Goal: Transaction & Acquisition: Obtain resource

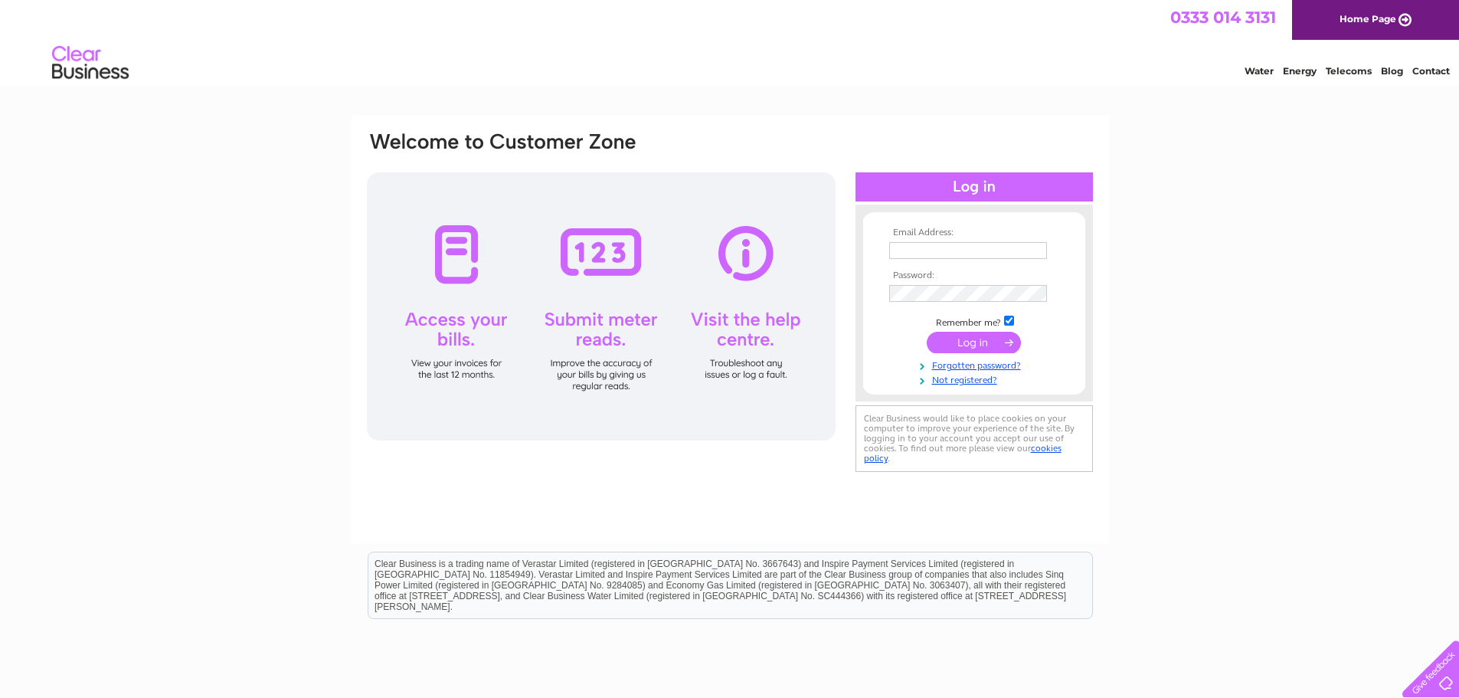
click at [926, 250] on input "text" at bounding box center [968, 250] width 158 height 17
type input "jave363@gmail.com"
click at [927, 333] on input "submit" at bounding box center [974, 343] width 94 height 21
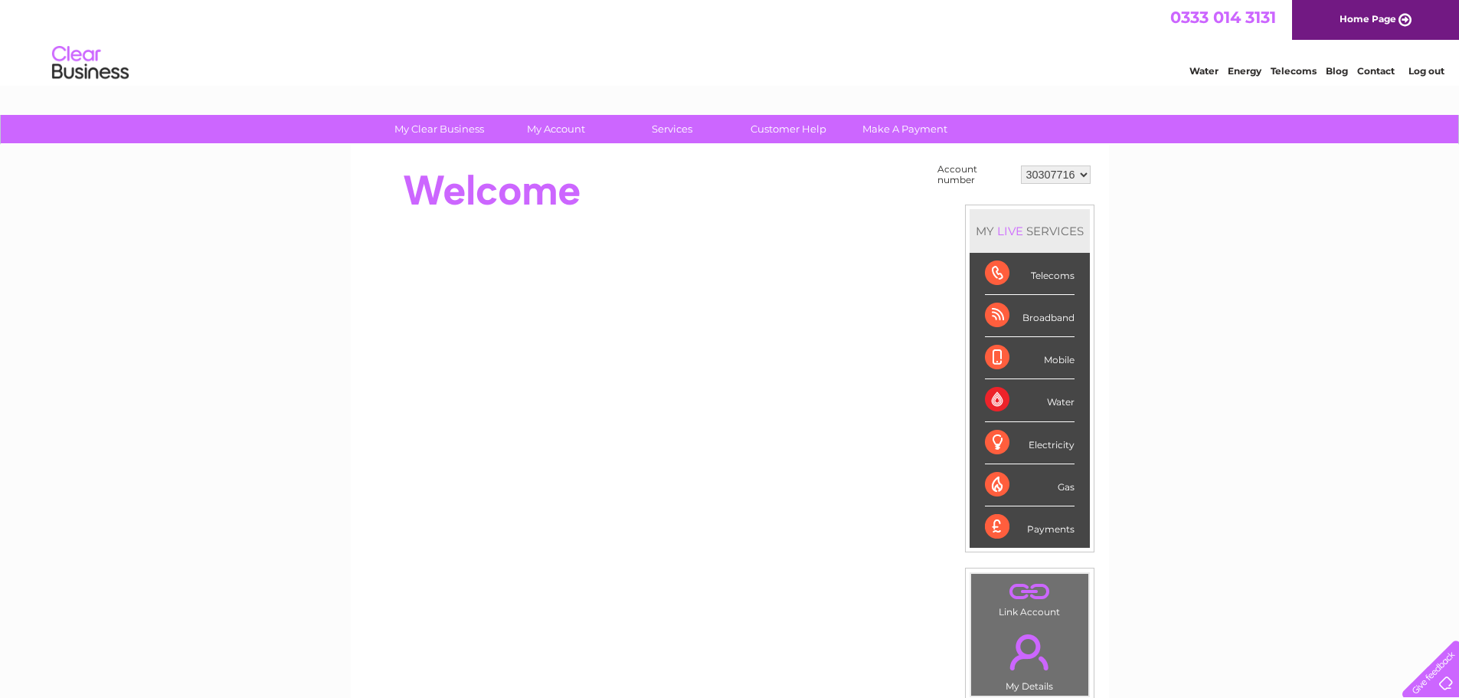
click at [996, 526] on div "Payments" at bounding box center [1030, 526] width 90 height 41
click at [1083, 170] on select "30307716" at bounding box center [1056, 174] width 70 height 18
click at [1021, 165] on select "30307716" at bounding box center [1056, 174] width 70 height 18
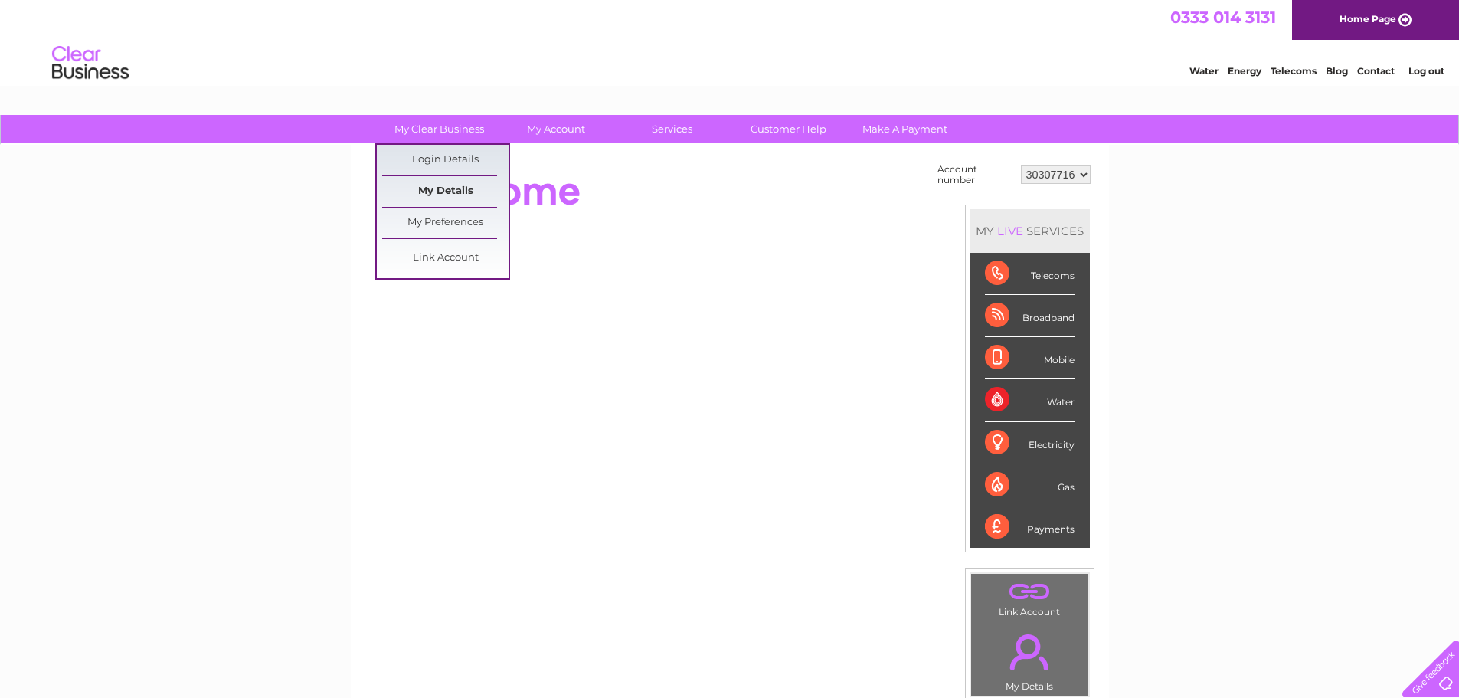
click at [446, 191] on link "My Details" at bounding box center [445, 191] width 126 height 31
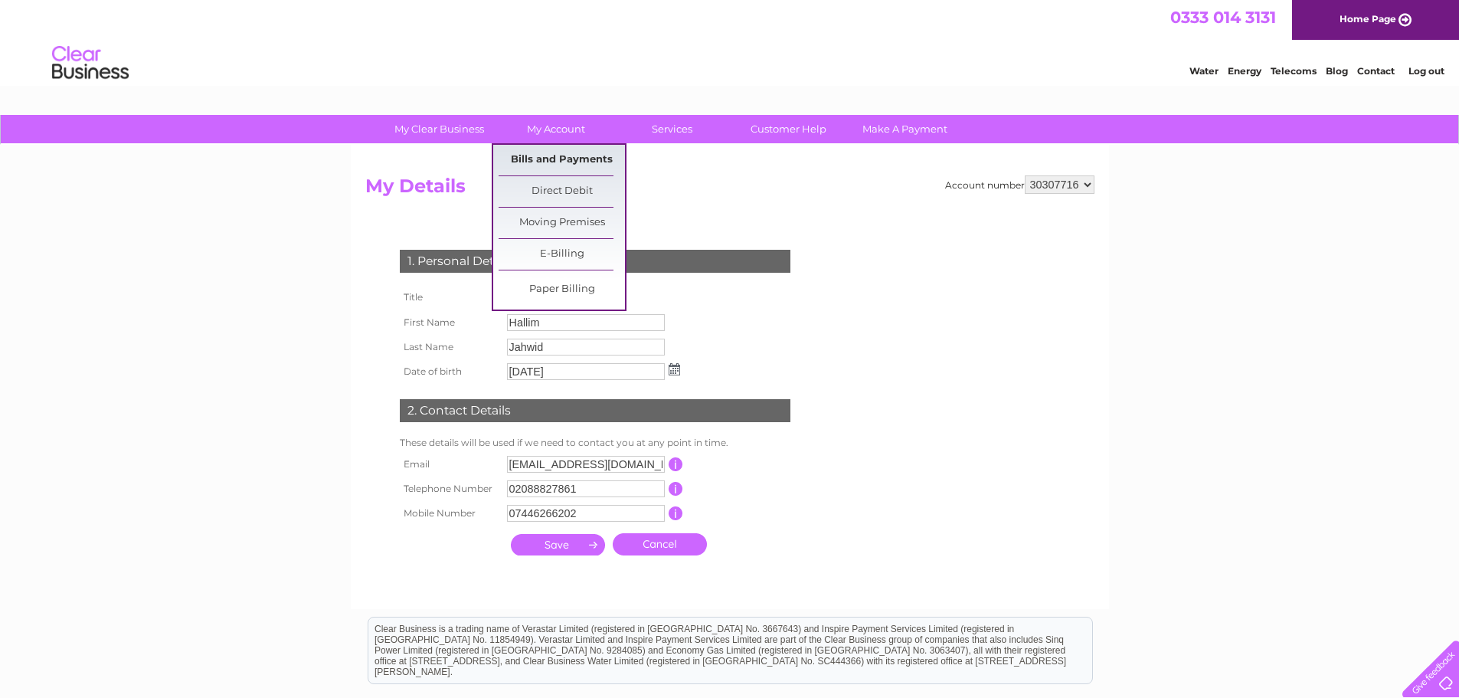
click at [559, 160] on link "Bills and Payments" at bounding box center [562, 160] width 126 height 31
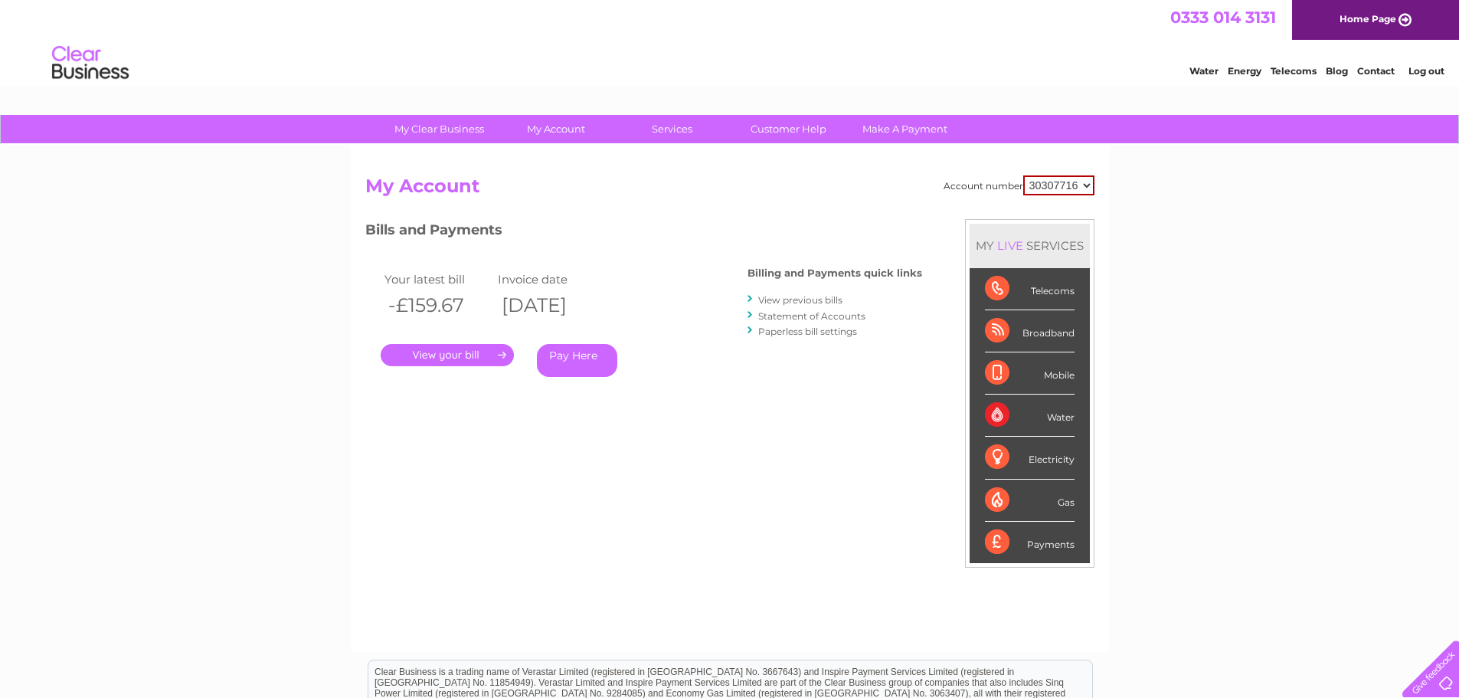
click at [410, 358] on link "." at bounding box center [447, 355] width 133 height 22
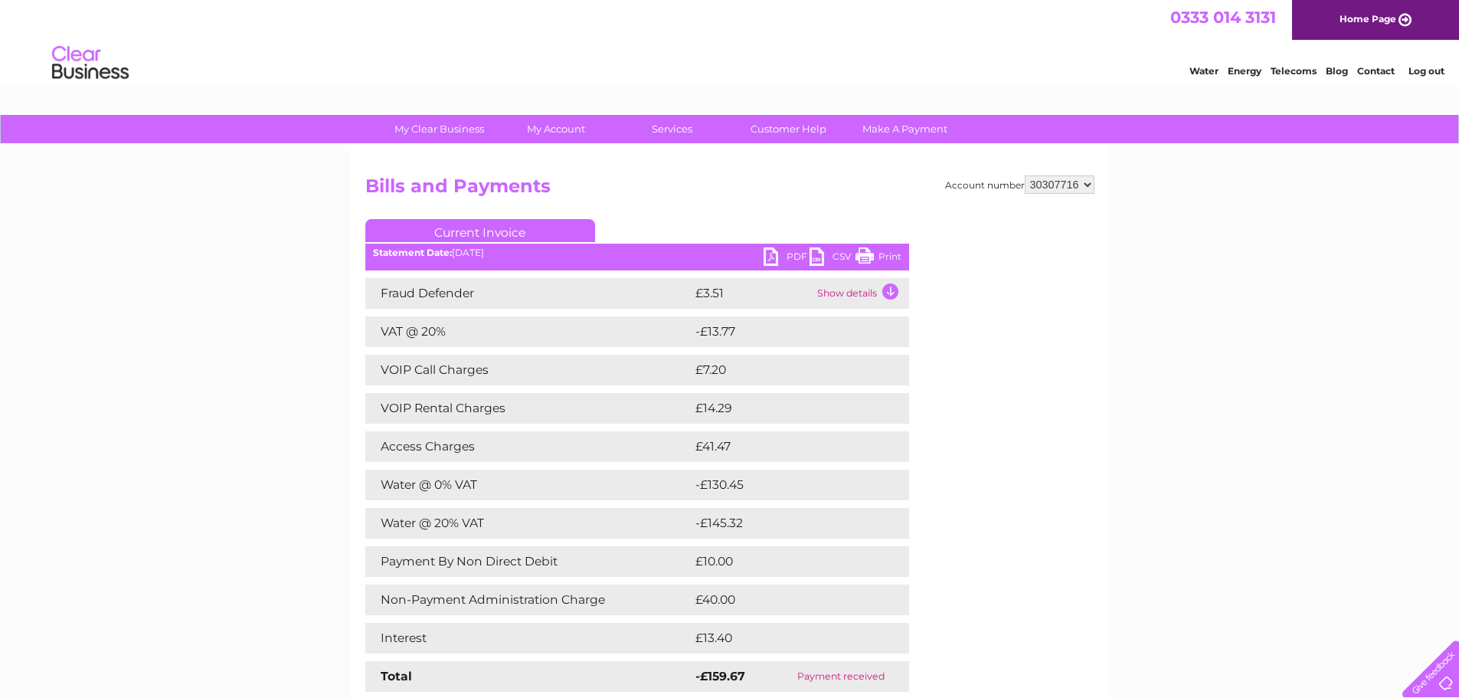
click at [768, 255] on link "PDF" at bounding box center [787, 258] width 46 height 22
